Goal: Task Accomplishment & Management: Manage account settings

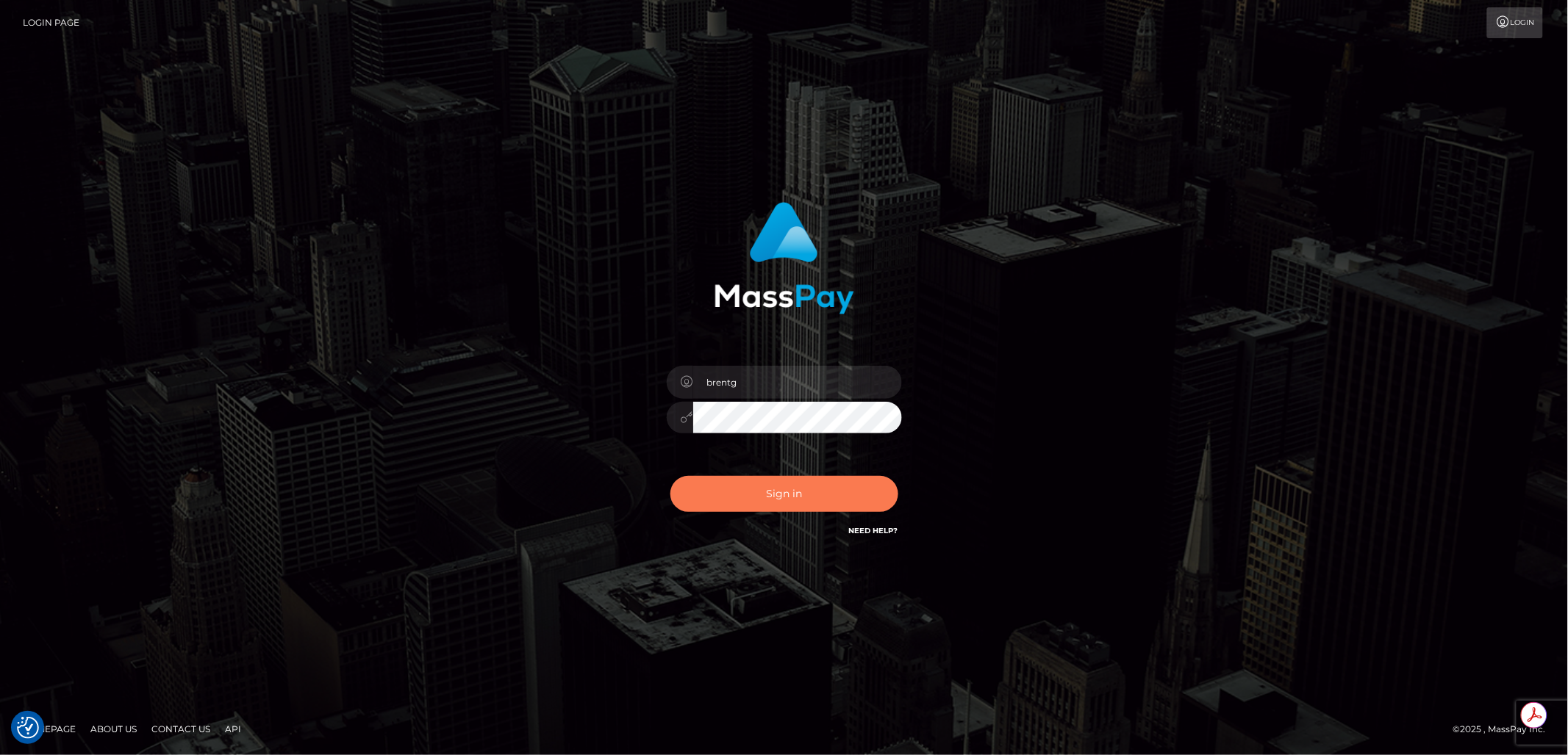
click at [735, 500] on button "Sign in" at bounding box center [784, 494] width 228 height 36
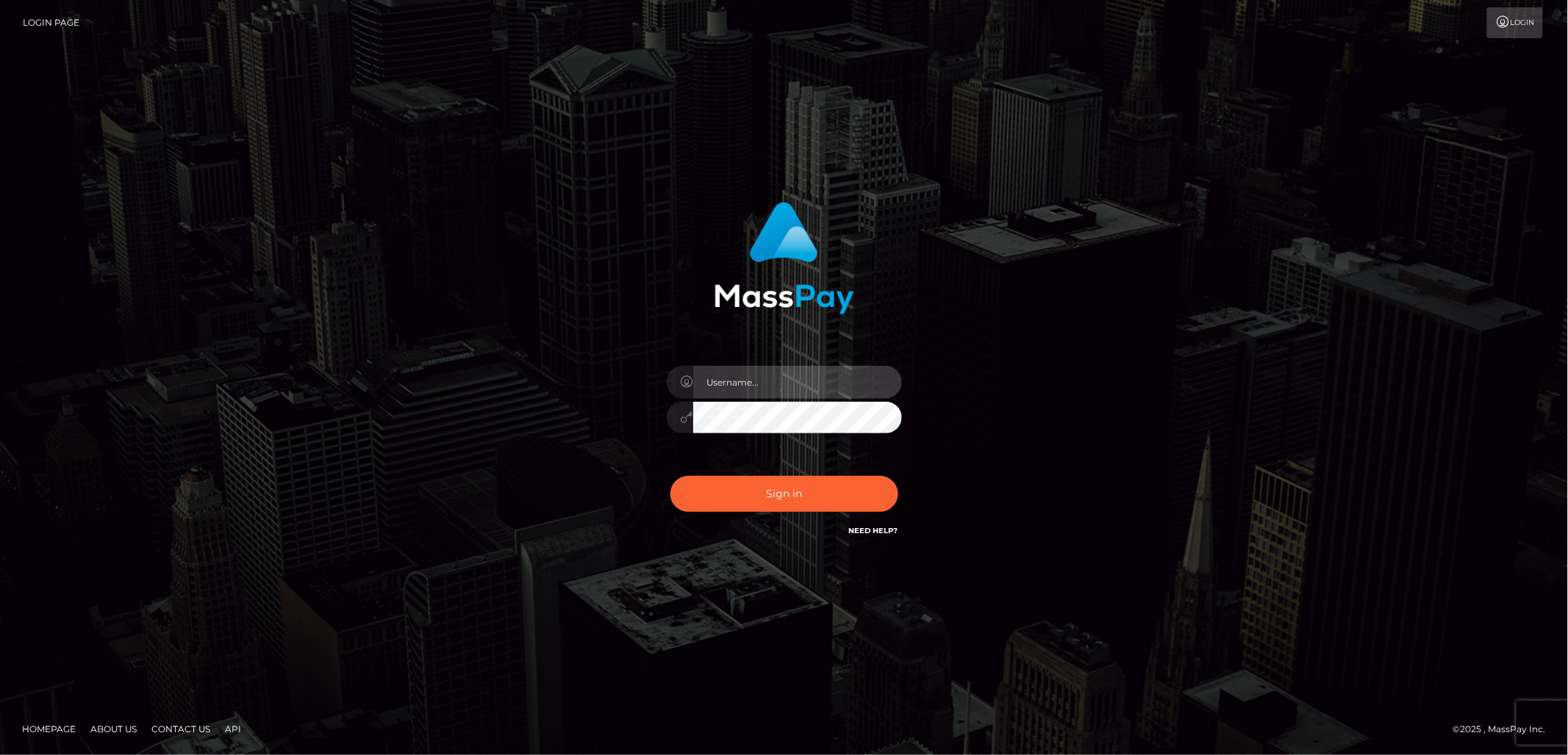
type input "brentg"
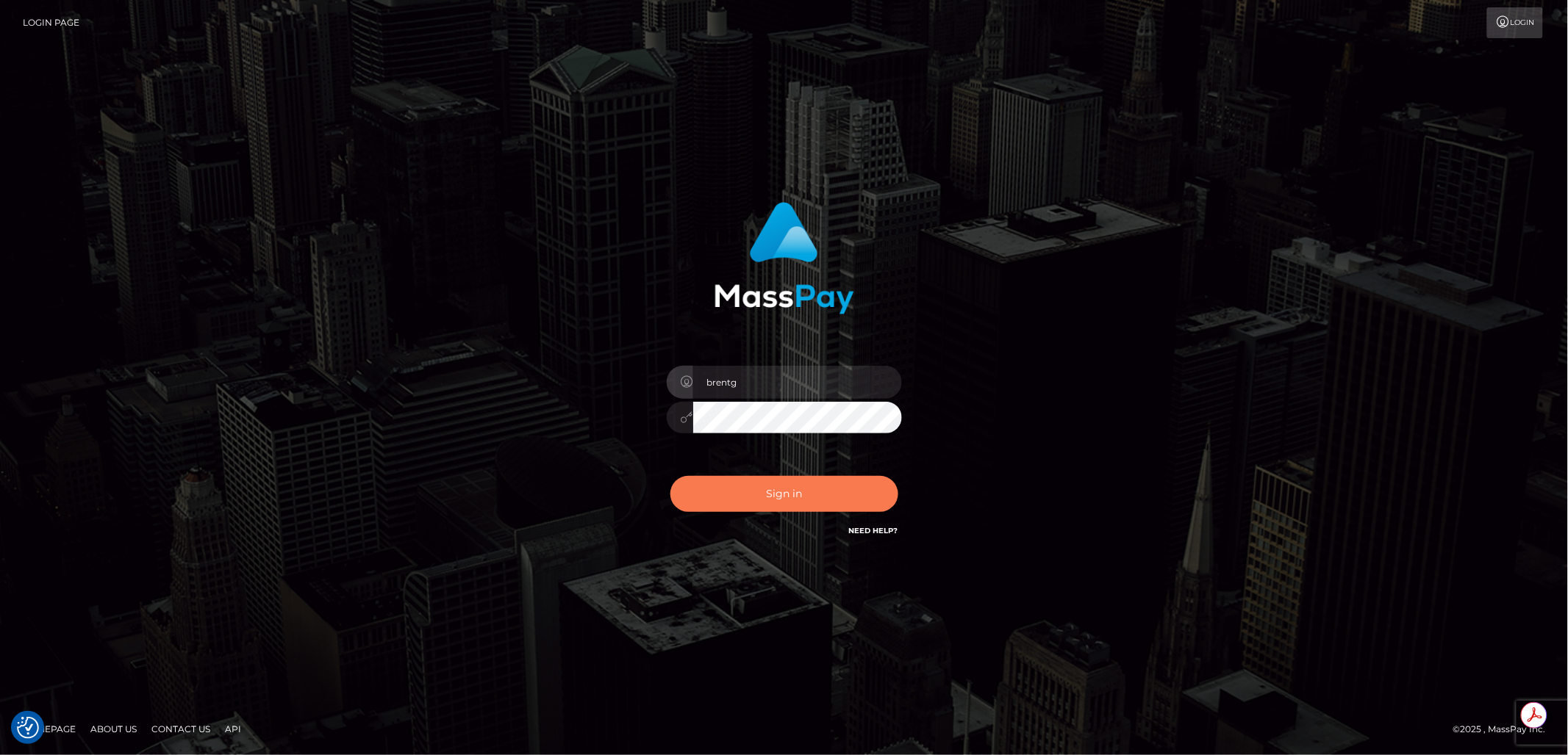
click at [750, 487] on button "Sign in" at bounding box center [784, 494] width 228 height 36
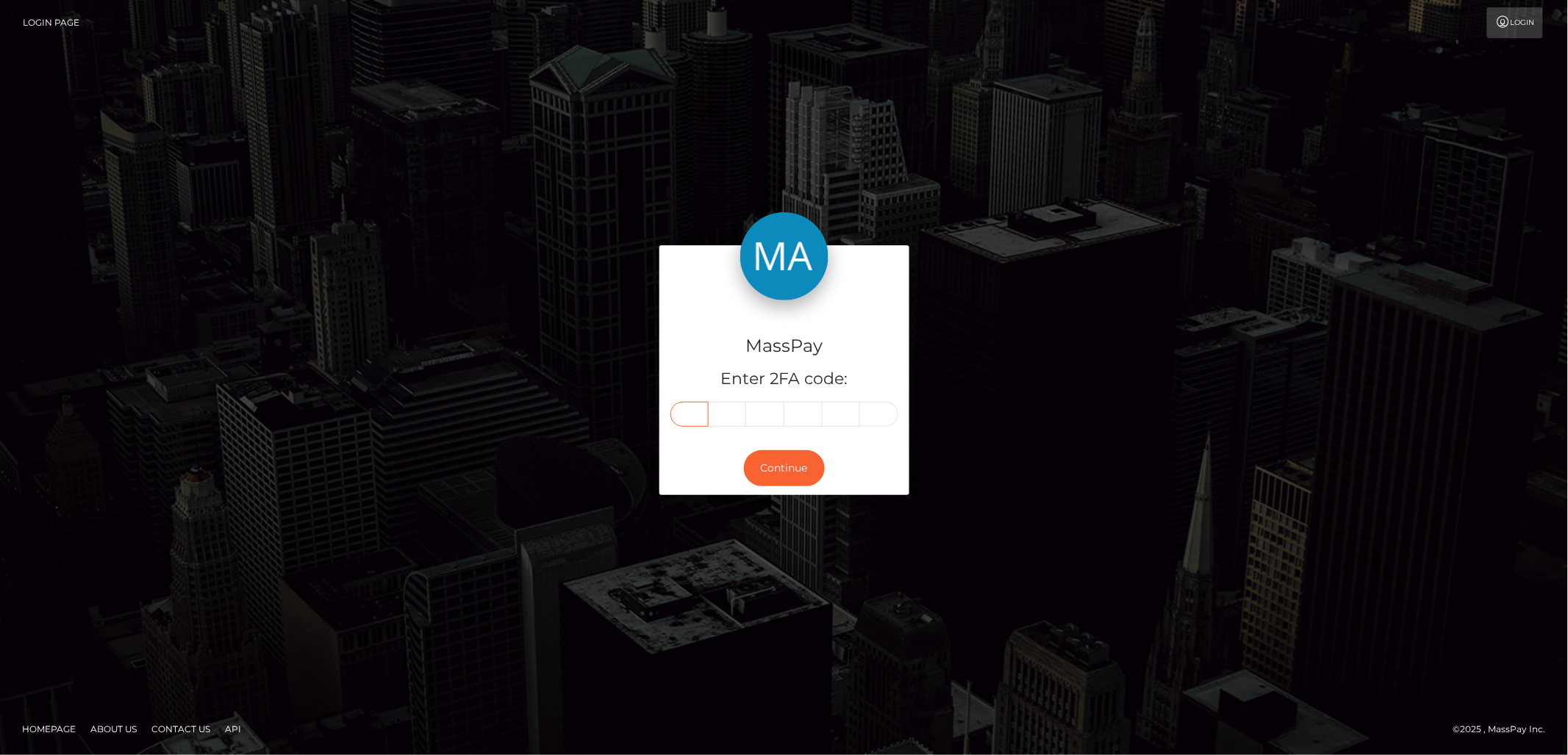
paste input "2"
type input "2"
type input "3"
type input "7"
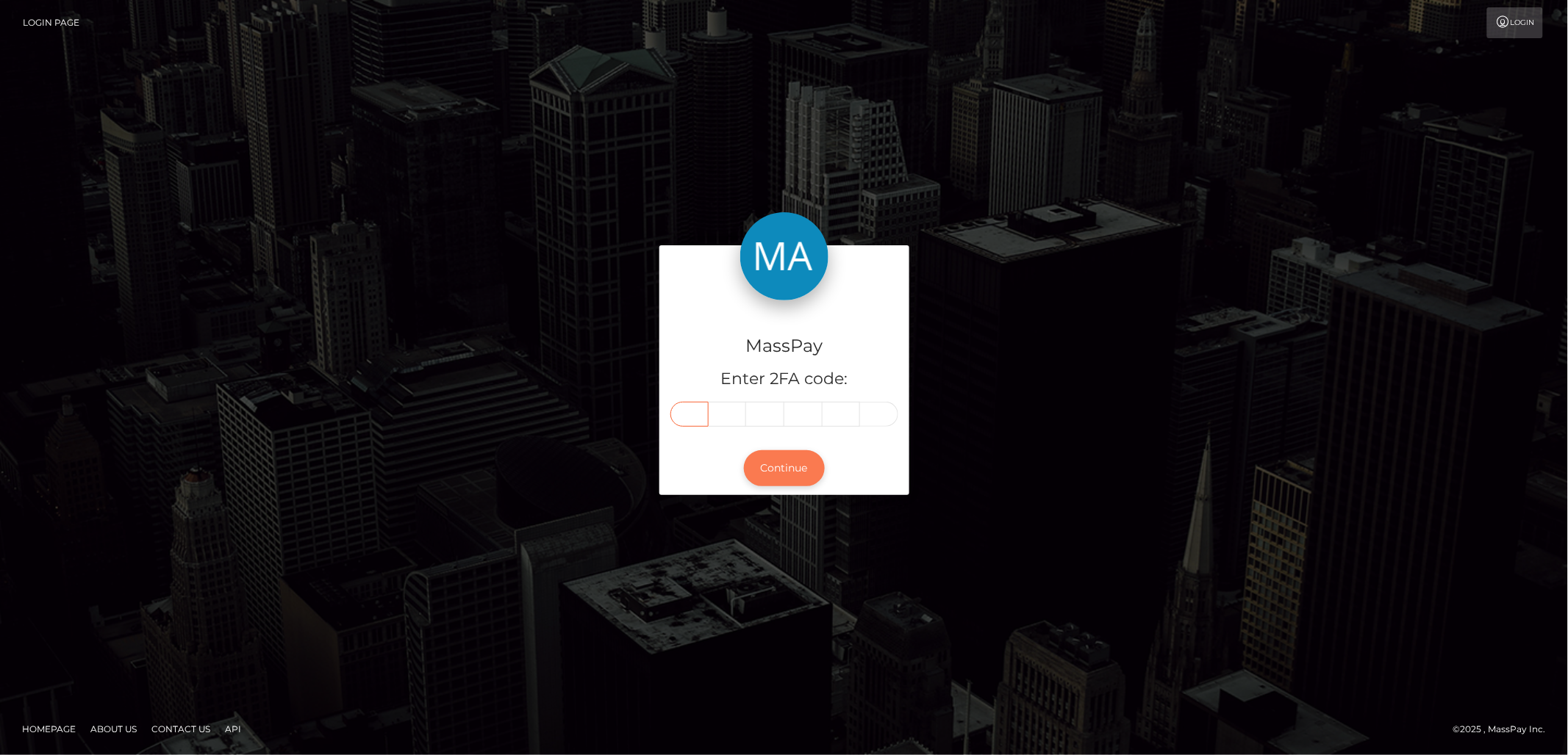
type input "3"
type input "1"
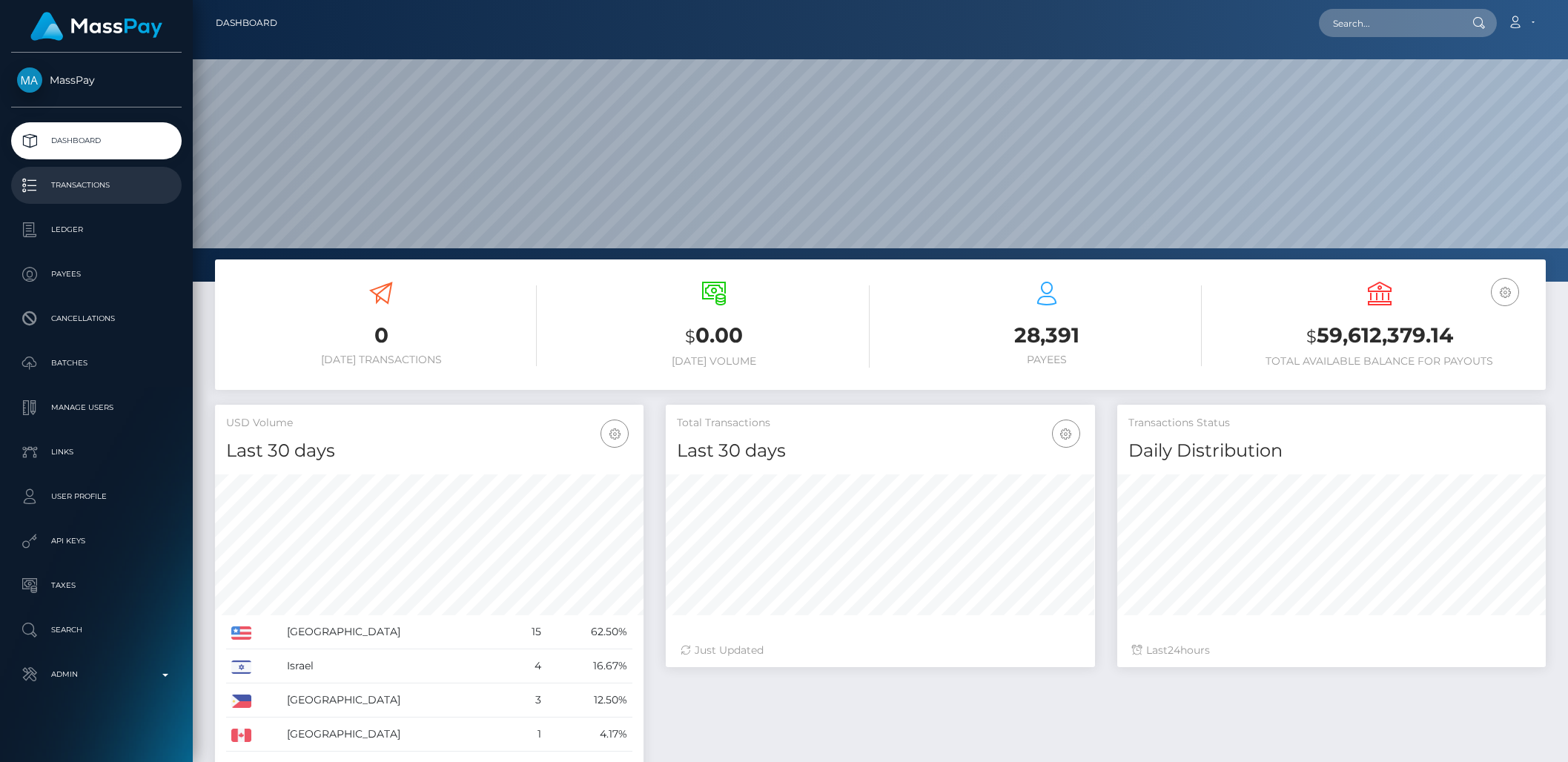
scroll to position [261, 428]
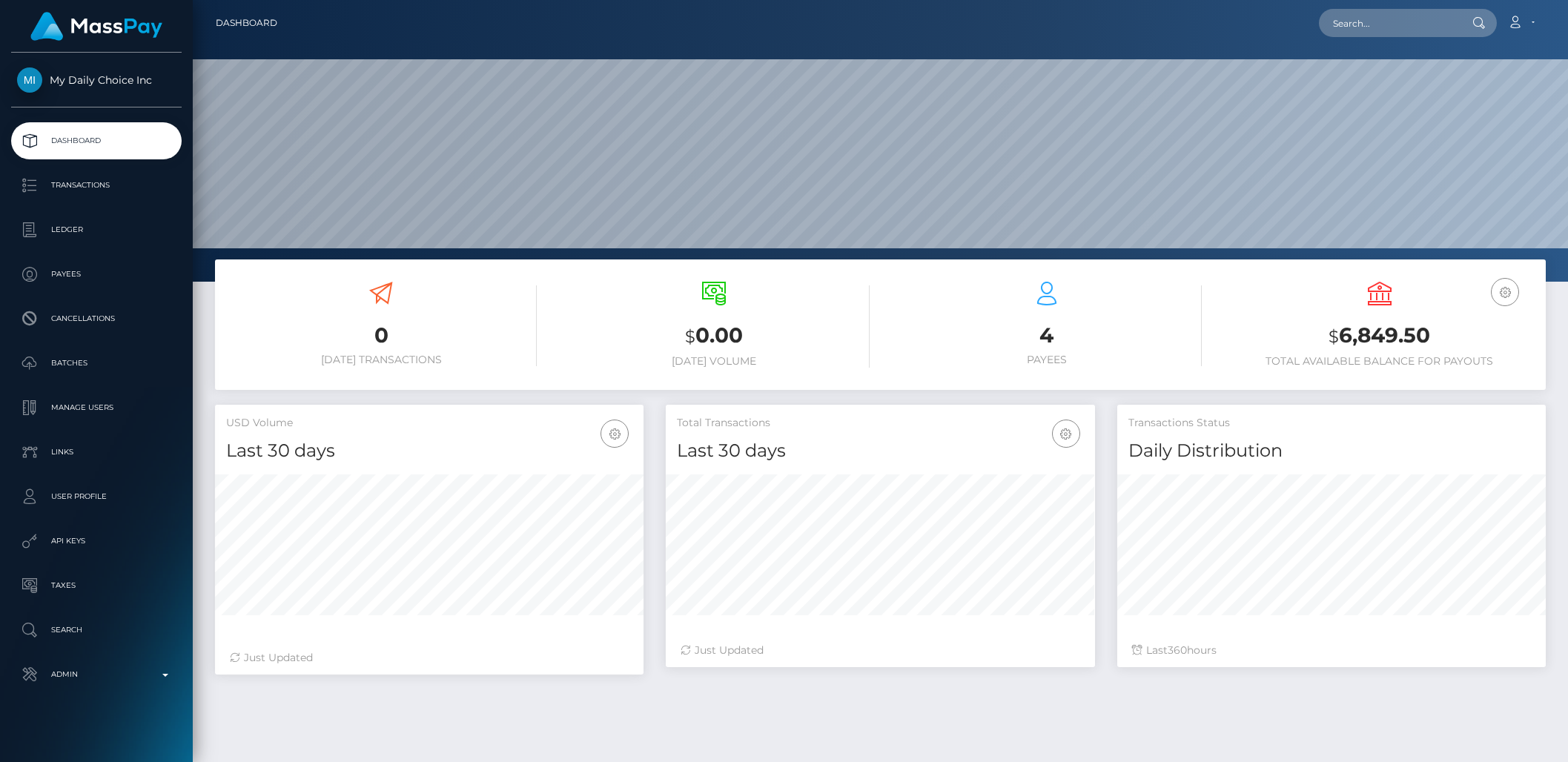
scroll to position [261, 428]
click at [76, 277] on p "Payees" at bounding box center [96, 274] width 158 height 22
click at [78, 403] on p "Manage Users" at bounding box center [96, 408] width 158 height 22
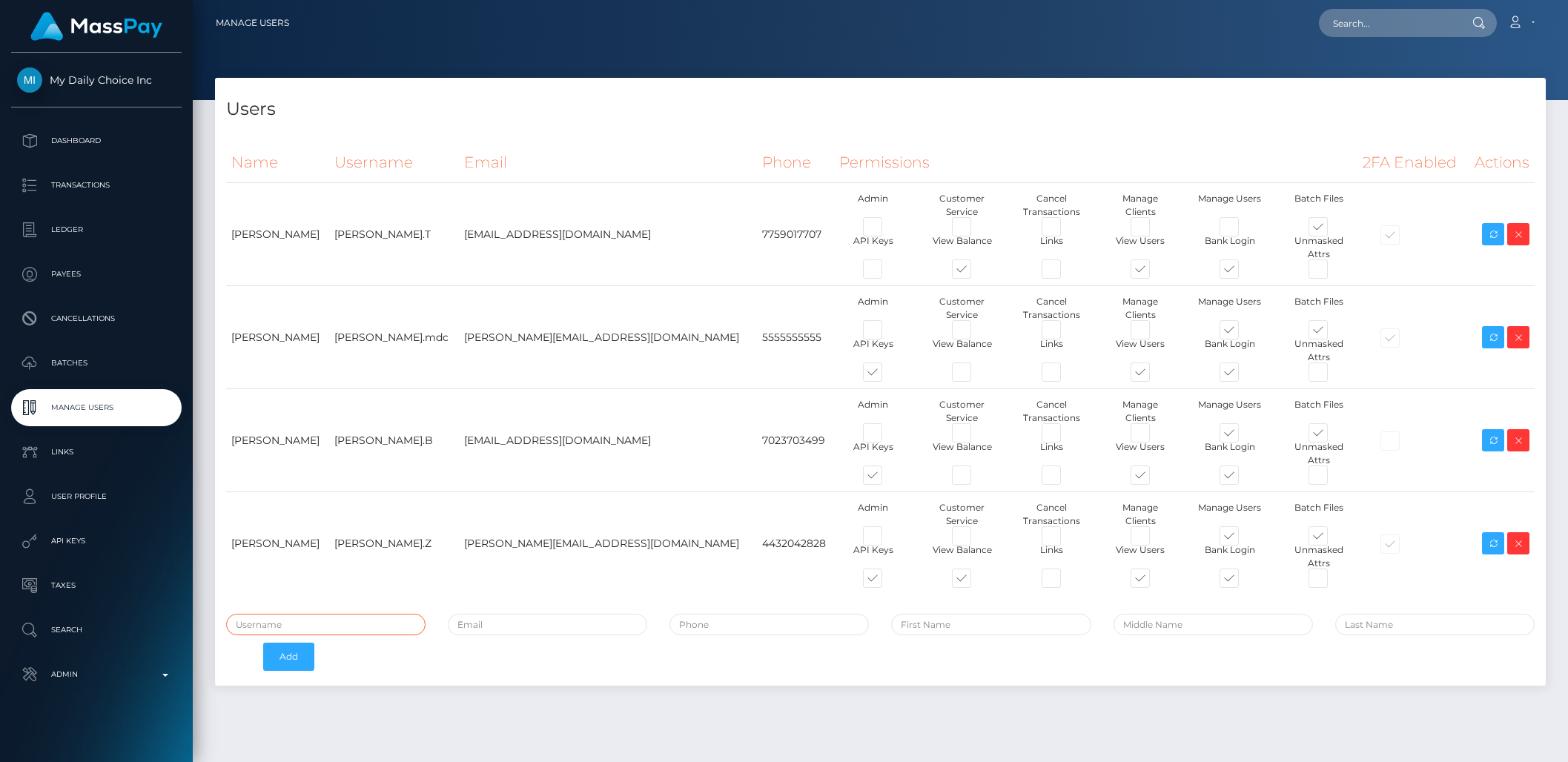
type input "brentg"
click at [101, 277] on p "Payees" at bounding box center [96, 274] width 158 height 22
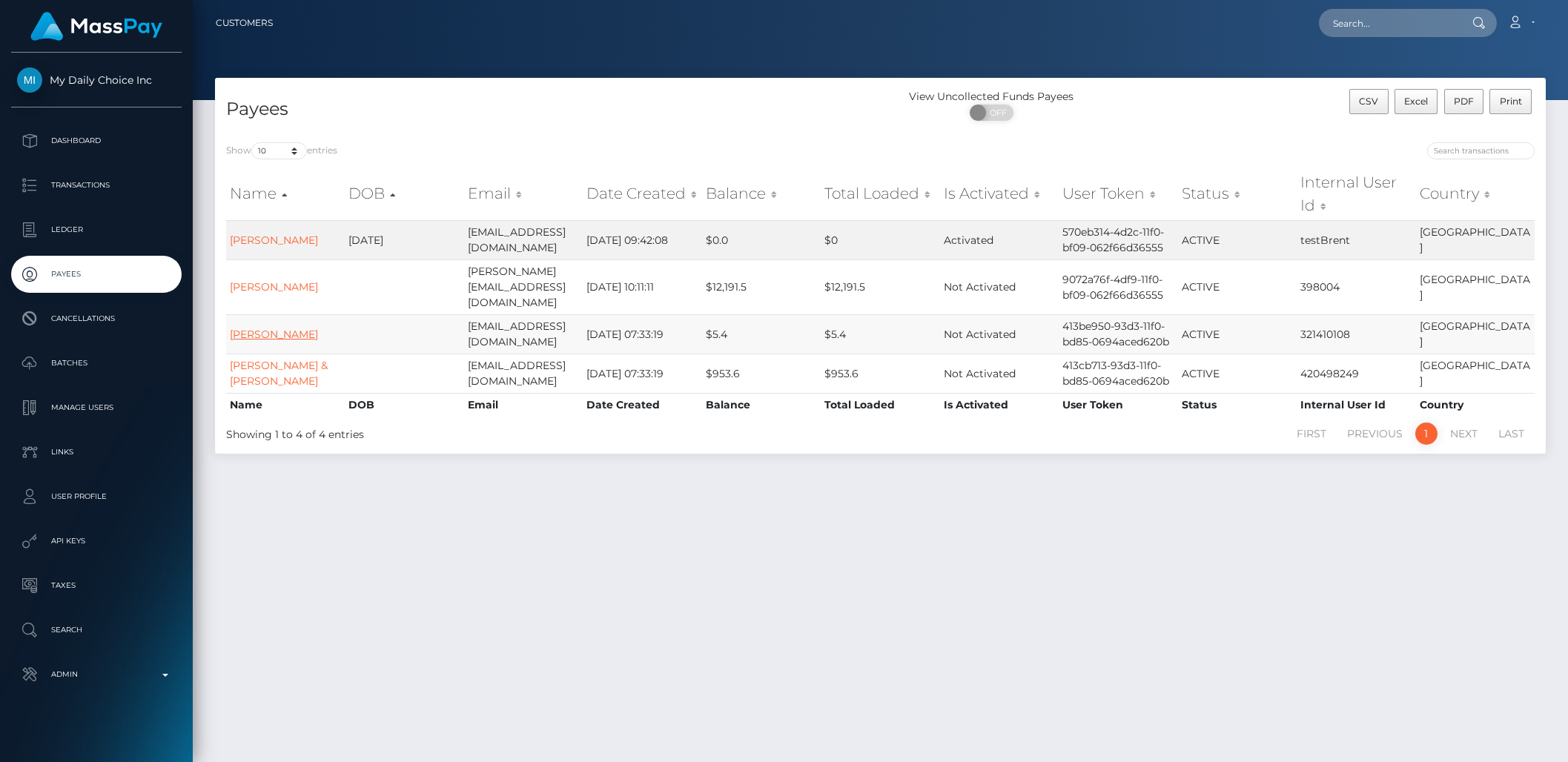
click at [258, 328] on link "Samuel Scott" at bounding box center [274, 335] width 88 height 13
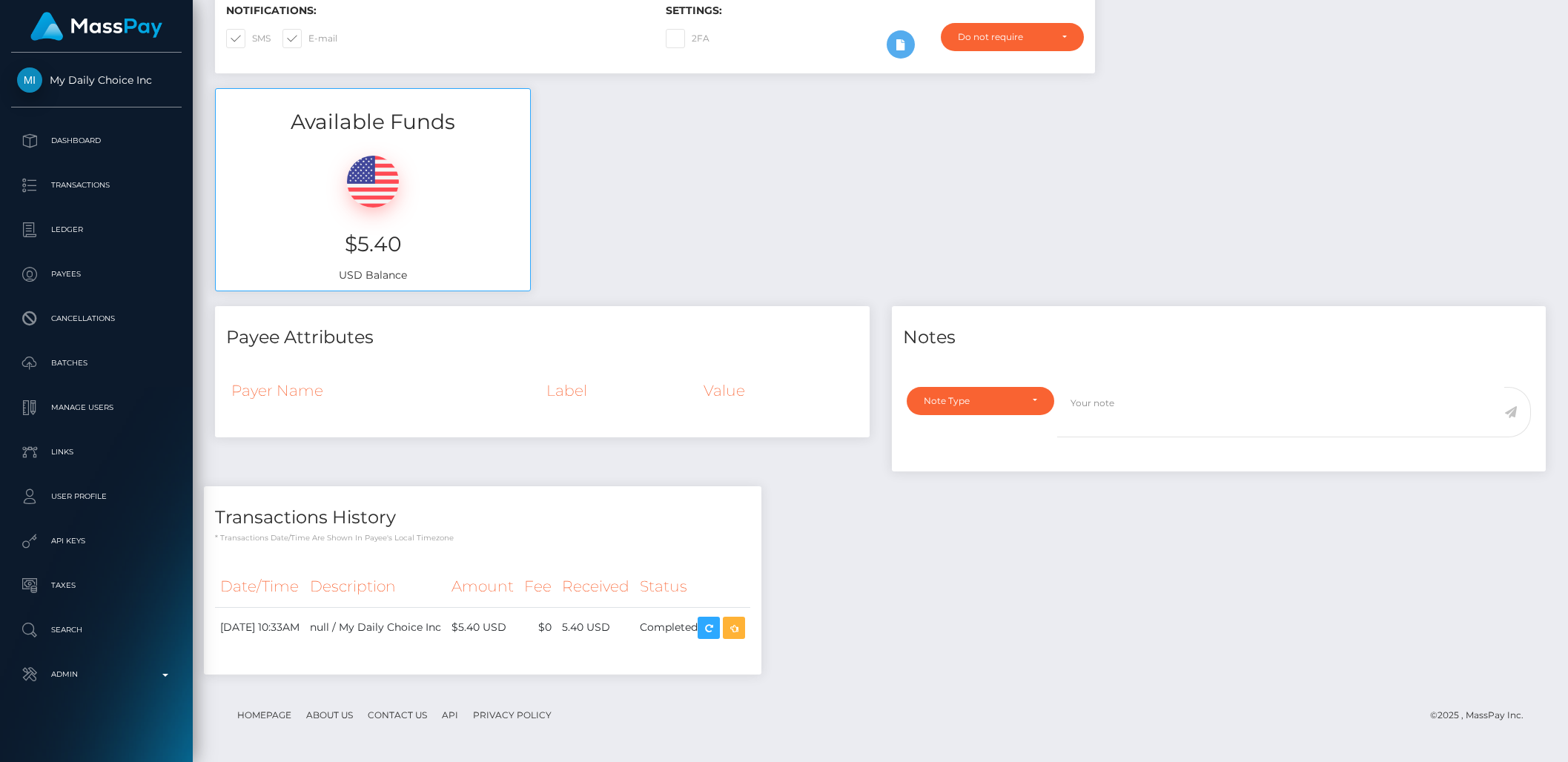
scroll to position [374, 0]
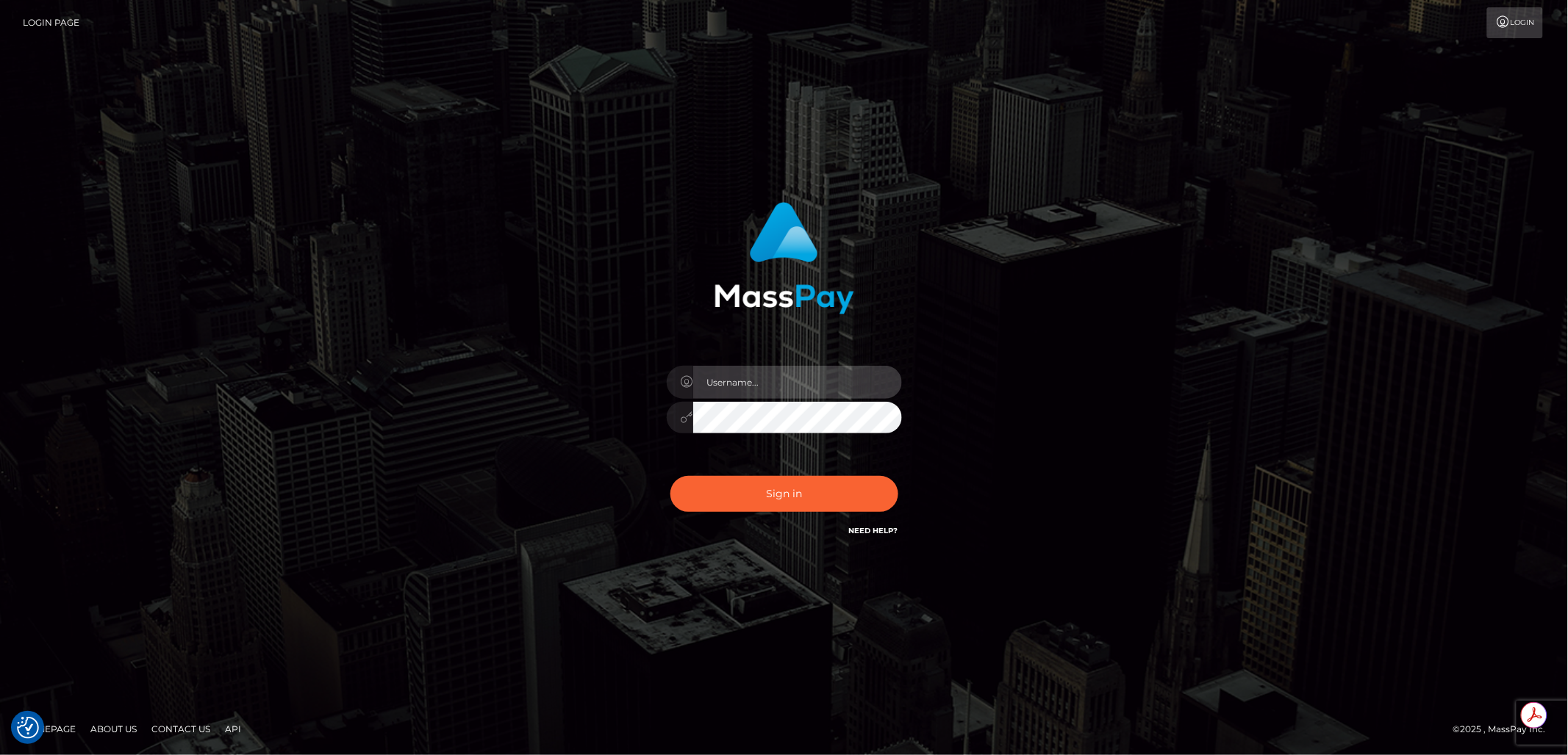
type input "brentg"
click at [1438, 170] on div "brentg Sign in" at bounding box center [784, 378] width 1568 height 594
